Goal: Task Accomplishment & Management: Complete application form

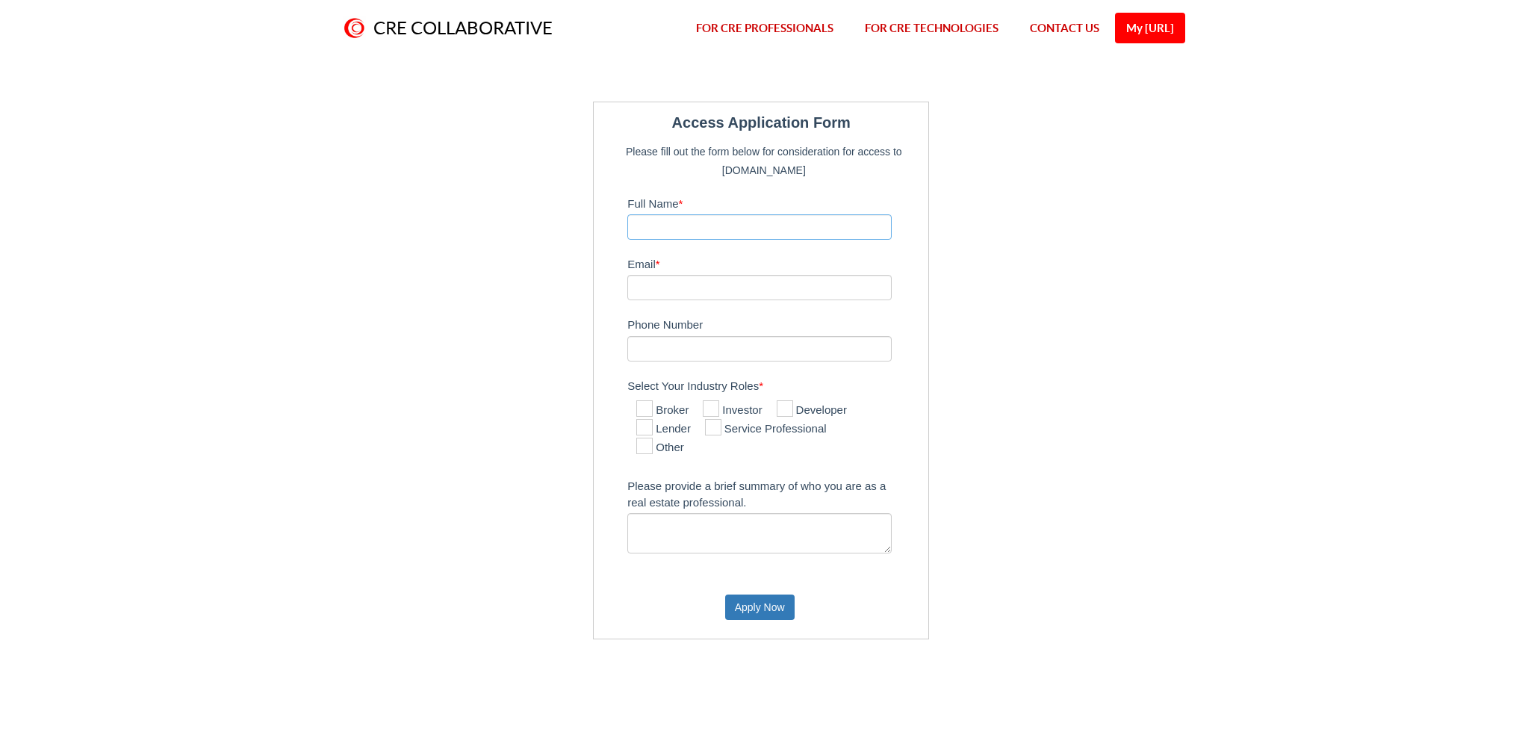
click at [700, 228] on input "Full Name *" at bounding box center [759, 226] width 264 height 25
type input "[PERSON_NAME]"
type input "3476754318"
click at [656, 289] on input "Email *" at bounding box center [759, 287] width 264 height 25
type input "[EMAIL_ADDRESS][DOMAIN_NAME]"
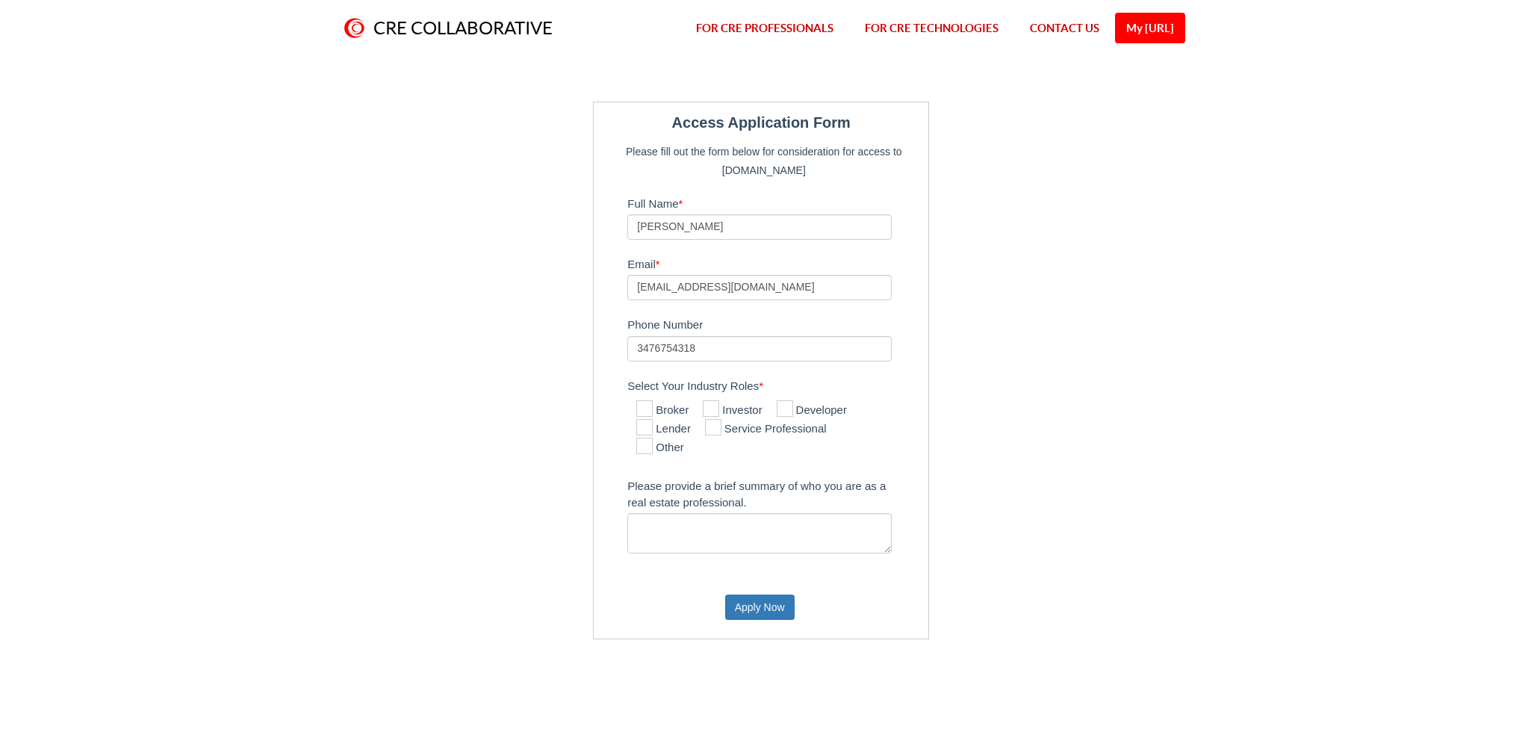
drag, startPoint x: 641, startPoint y: 413, endPoint x: 638, endPoint y: 423, distance: 10.7
click at [641, 413] on icon at bounding box center [644, 408] width 16 height 16
click at [641, 413] on input "Broker" at bounding box center [641, 410] width 10 height 10
checkbox input "true"
